Goal: Find specific page/section: Find specific page/section

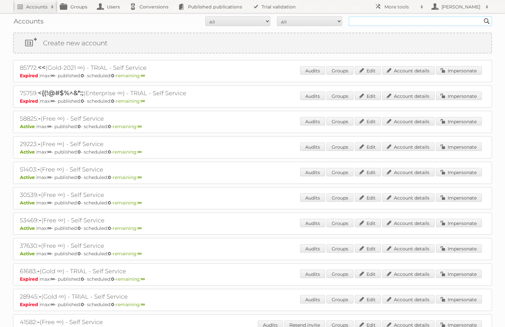
click at [376, 21] on input "text" at bounding box center [420, 21] width 143 height 10
type input "Alcampo"
click at [487, 21] on input "Search" at bounding box center [487, 21] width 10 height 10
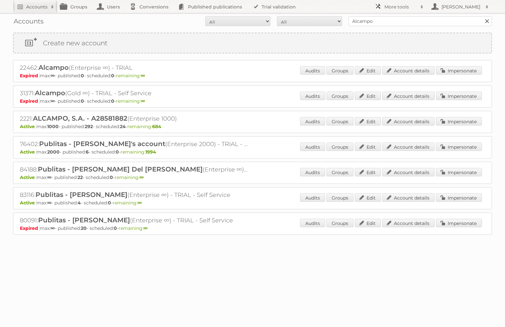
click at [398, 4] on h2 "More tools" at bounding box center [401, 7] width 33 height 7
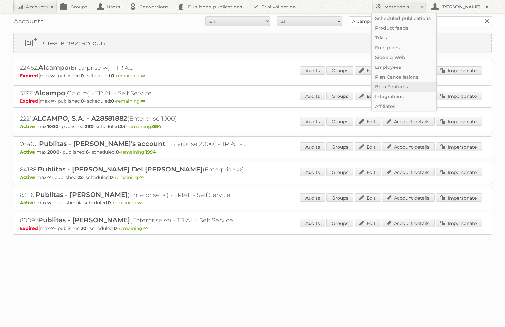
click at [392, 87] on link "Beta Features" at bounding box center [404, 87] width 65 height 10
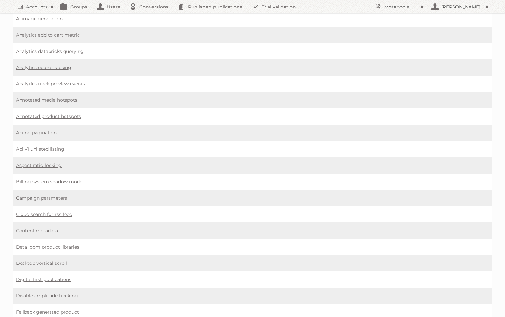
scroll to position [101, 0]
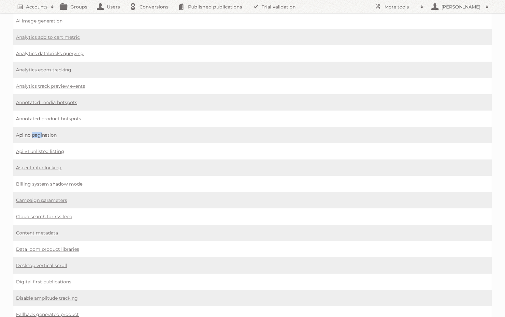
click at [29, 135] on link "Api no pagination" at bounding box center [36, 135] width 41 height 6
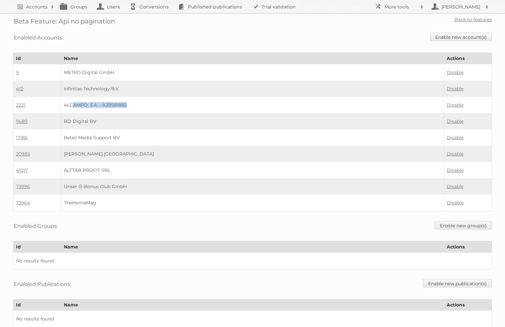
drag, startPoint x: 71, startPoint y: 106, endPoint x: 149, endPoint y: 107, distance: 77.6
click at [149, 107] on td "ALCAMPO, S.A. - A28581882" at bounding box center [252, 105] width 383 height 16
